Goal: Feedback & Contribution: Submit feedback/report problem

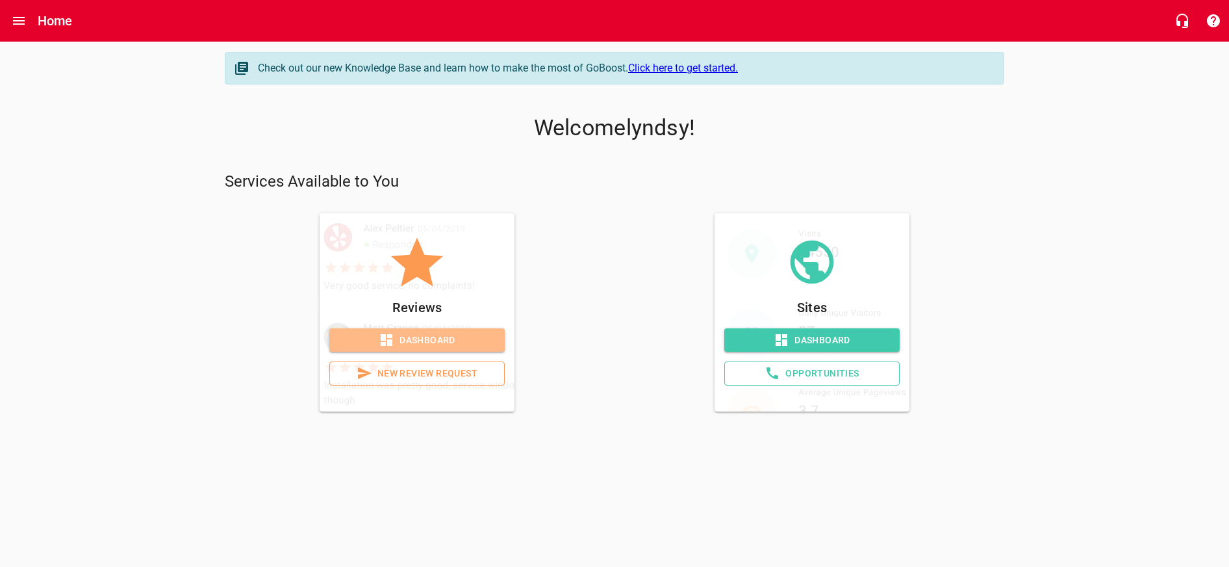
click at [469, 340] on span "Dashboard" at bounding box center [417, 340] width 155 height 16
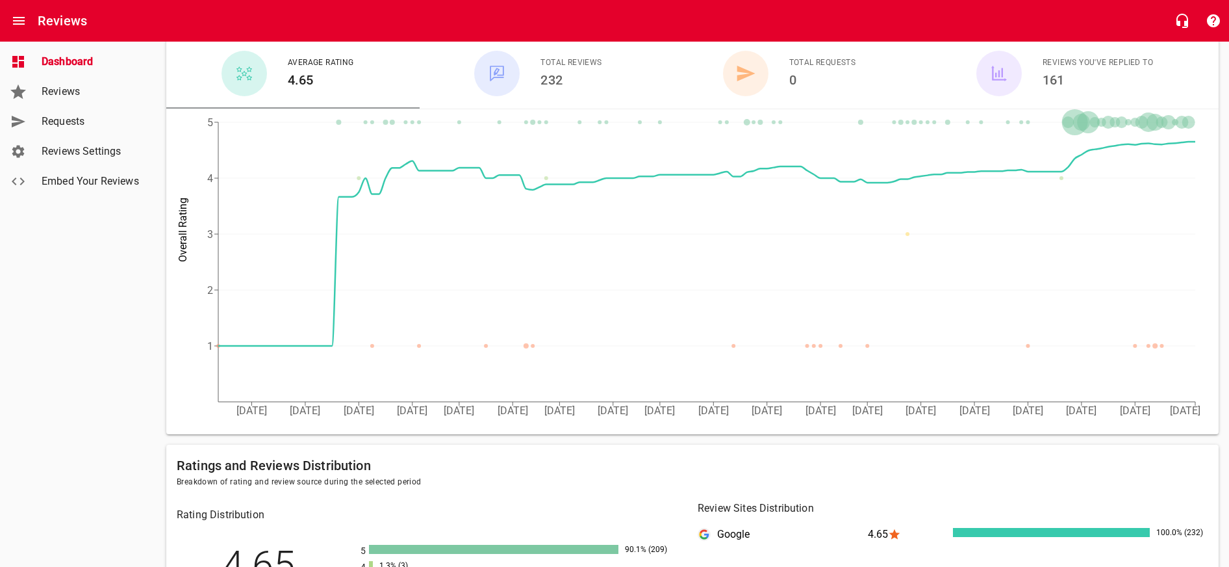
scroll to position [149, 0]
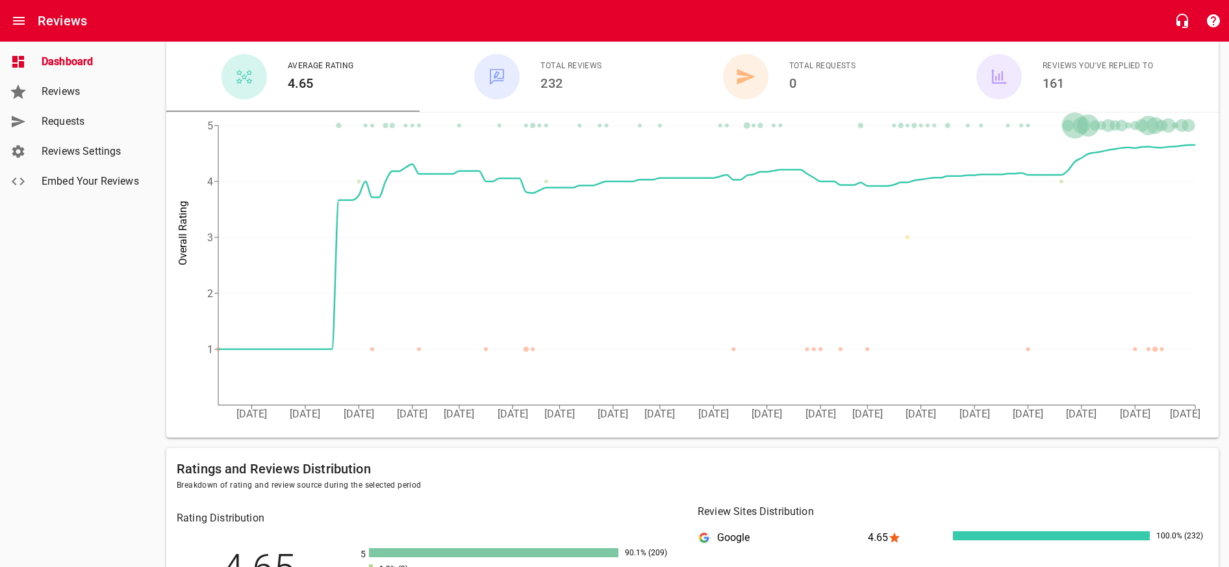
click at [62, 125] on span "Requests" at bounding box center [91, 122] width 99 height 16
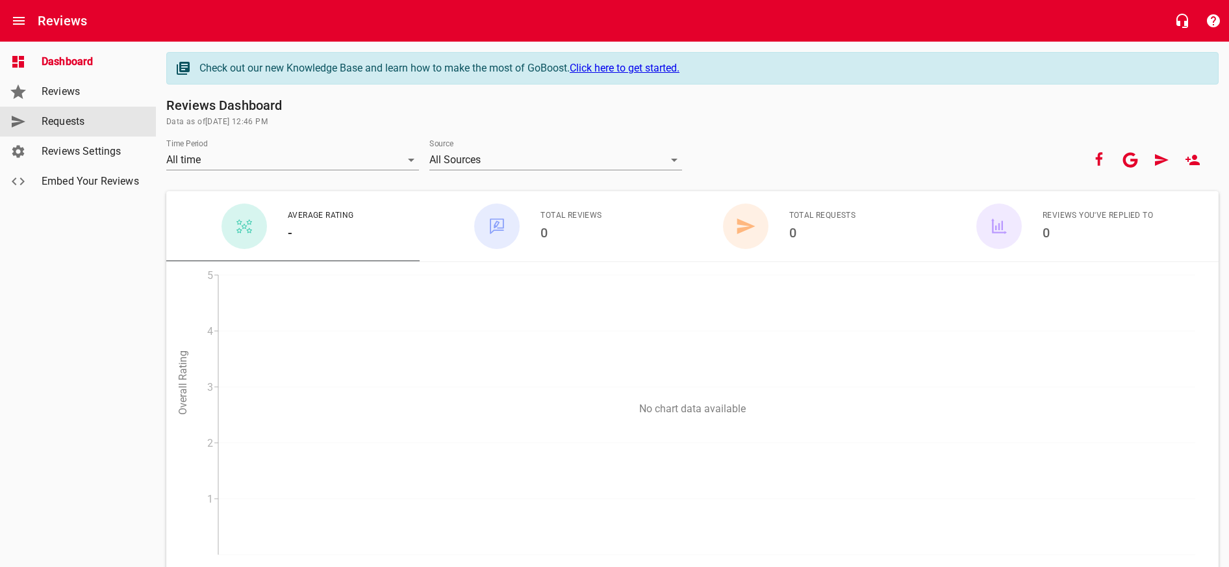
scroll to position [149, 0]
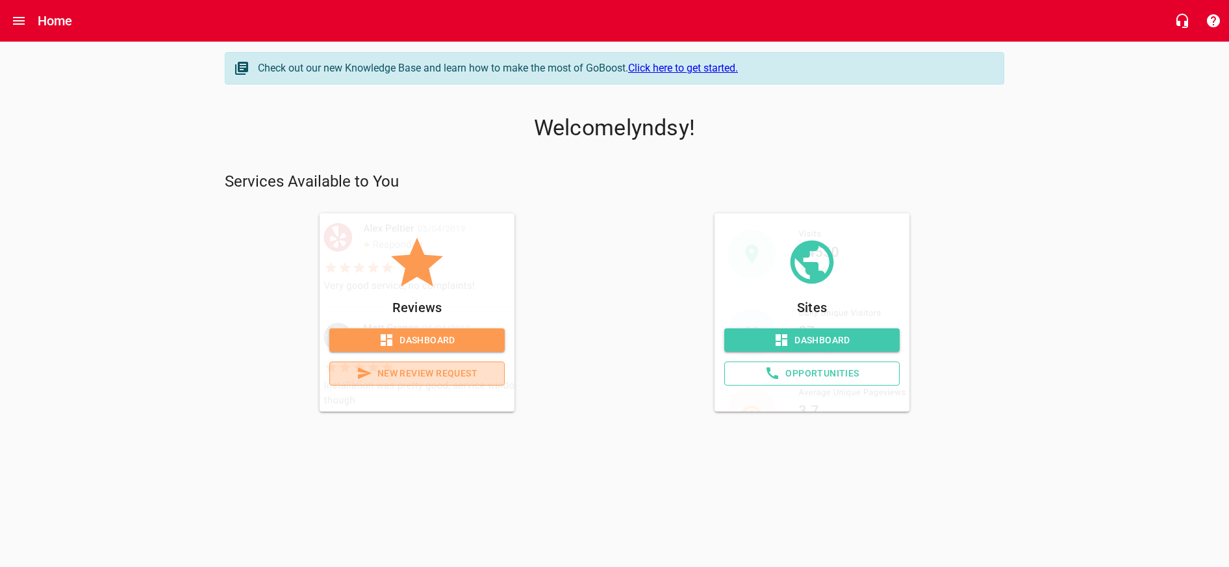
click at [481, 374] on span "New Review Request" at bounding box center [417, 373] width 153 height 16
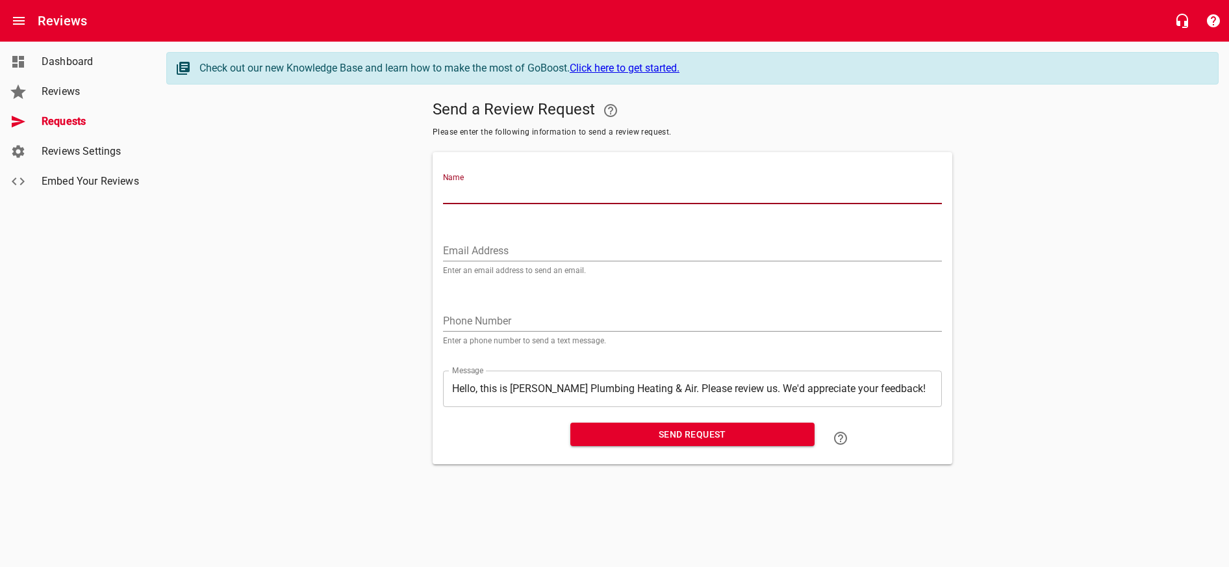
click at [581, 238] on div "Email Address Enter an email address to send an email." at bounding box center [692, 252] width 499 height 44
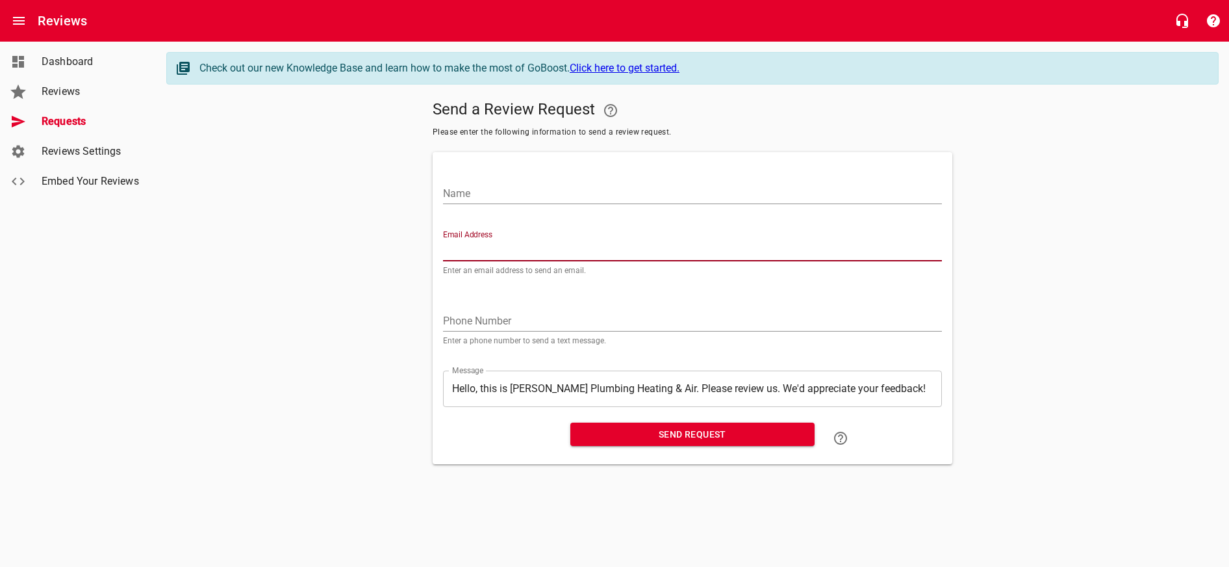
click at [343, 294] on div "Send a Review Request Please enter the following information to send a review r…" at bounding box center [692, 279] width 1053 height 369
